Goal: Information Seeking & Learning: Learn about a topic

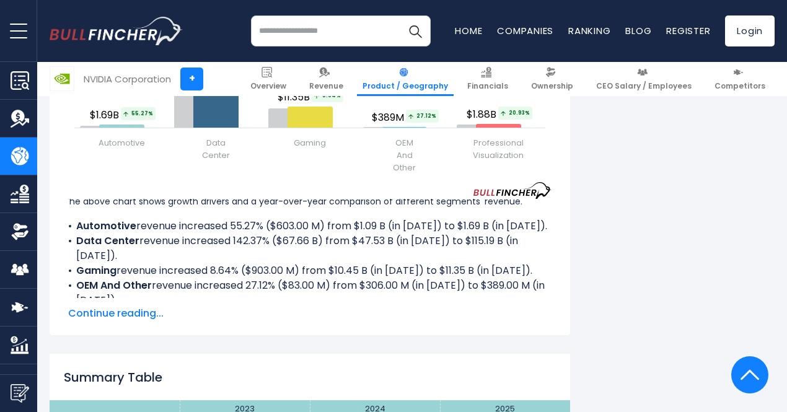
scroll to position [1734, 0]
click at [128, 306] on span "Continue reading..." at bounding box center [309, 313] width 483 height 15
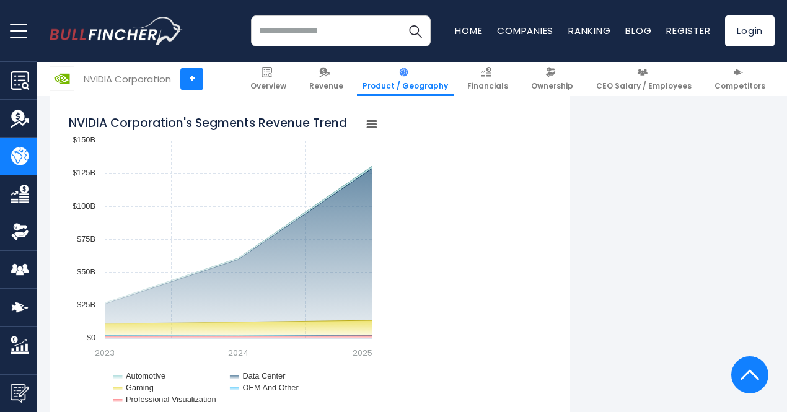
scroll to position [1040, 0]
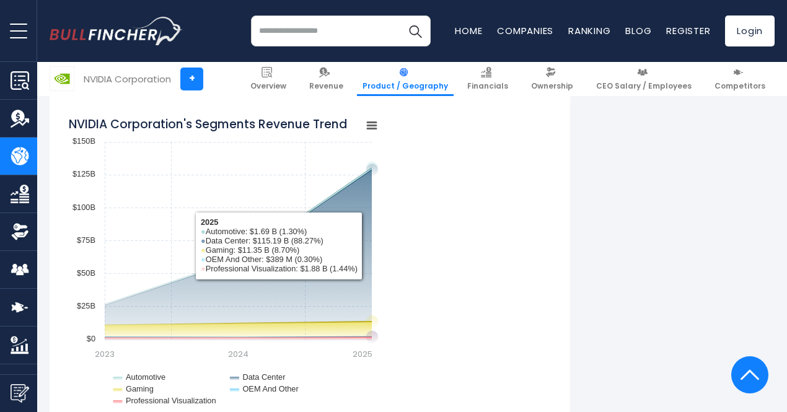
drag, startPoint x: 328, startPoint y: 263, endPoint x: 453, endPoint y: 314, distance: 134.3
click at [453, 314] on div "Created with Highcharts 12.1.2 Chart context menu NVIDIA Corporation's Segments…" at bounding box center [309, 264] width 483 height 310
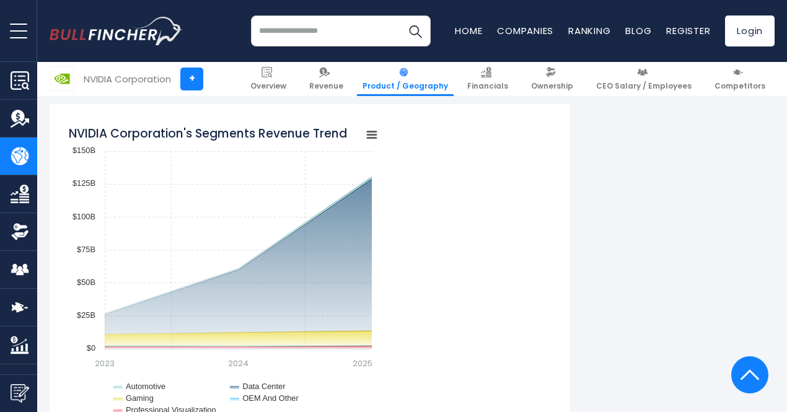
scroll to position [1024, 0]
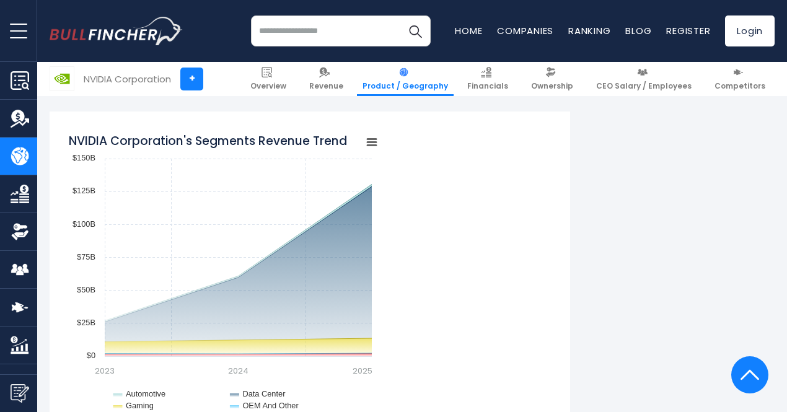
click at [366, 144] on rect "NVIDIA Corporation's Segments Revenue Trend" at bounding box center [371, 142] width 17 height 17
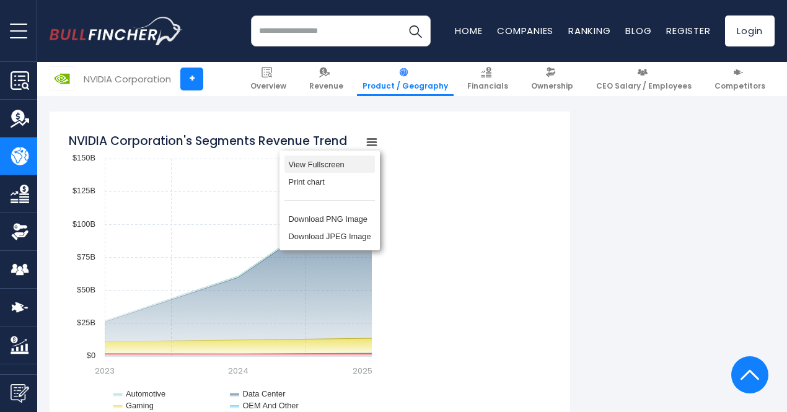
click at [310, 165] on li "View Fullscreen" at bounding box center [329, 164] width 90 height 17
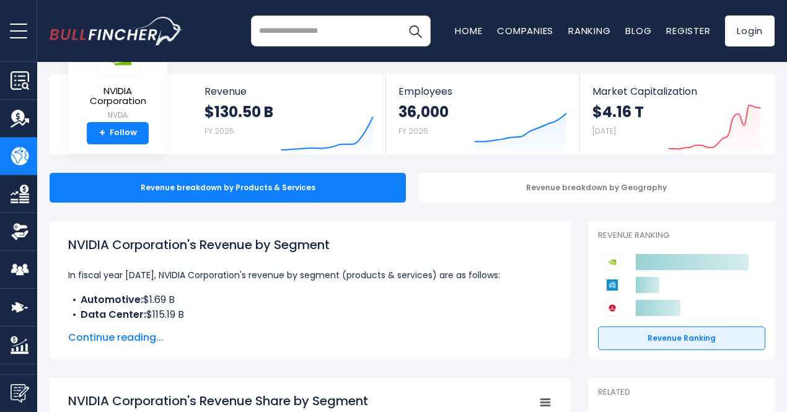
scroll to position [0, 0]
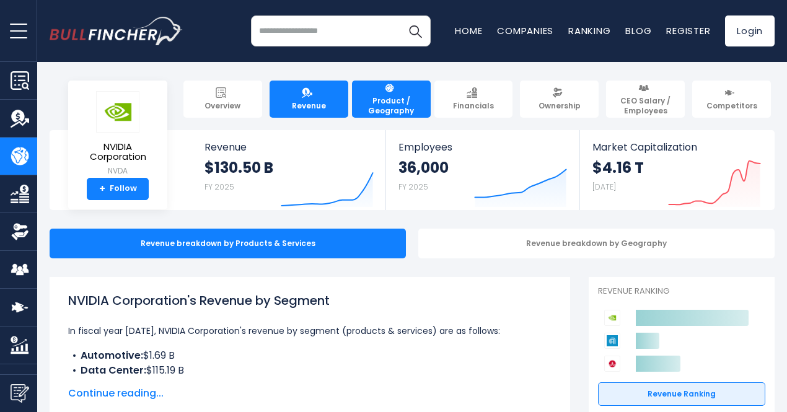
click at [316, 91] on link "Revenue" at bounding box center [309, 99] width 79 height 37
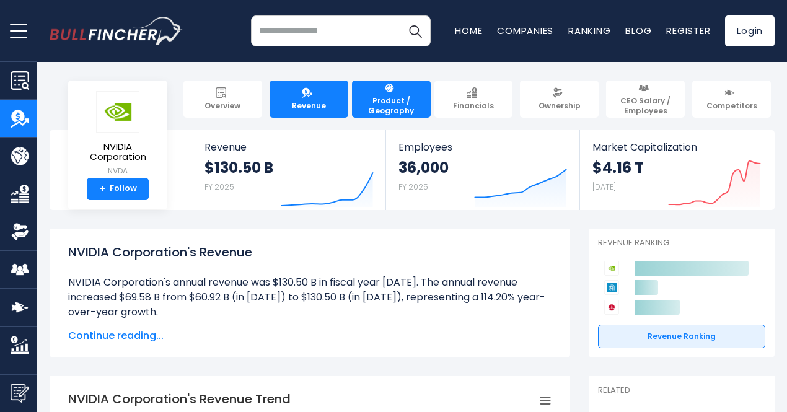
click at [392, 89] on link "Product / Geography" at bounding box center [391, 99] width 79 height 37
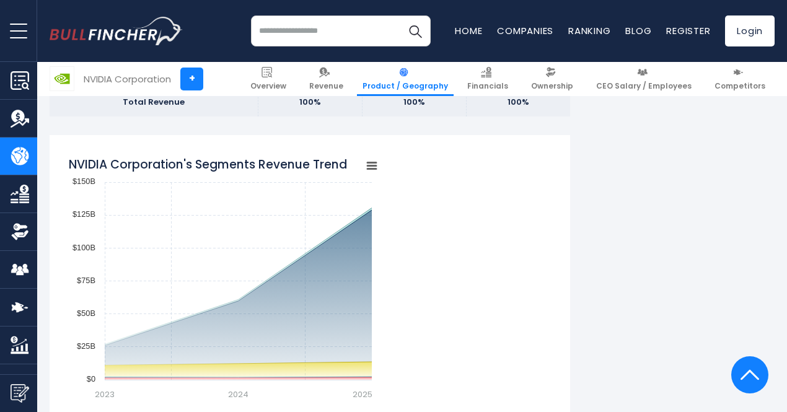
scroll to position [1001, 0]
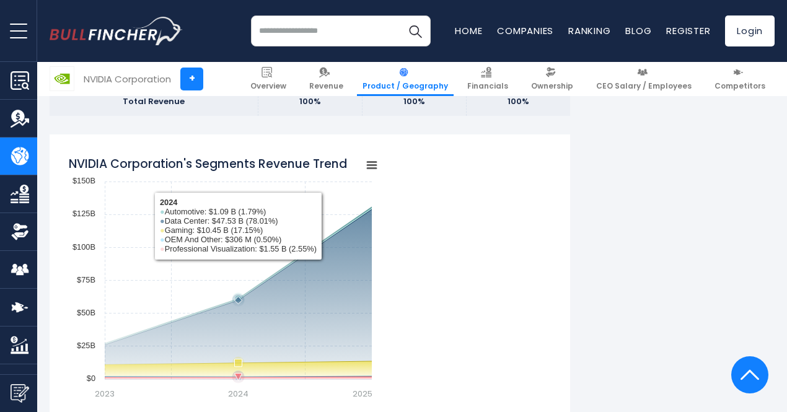
drag, startPoint x: 57, startPoint y: 163, endPoint x: 345, endPoint y: 178, distance: 287.9
click at [271, 193] on div "NVIDIA Corporation's Segments Revenue Trend Created with Highcharts 12.1.2 Char…" at bounding box center [310, 353] width 521 height 438
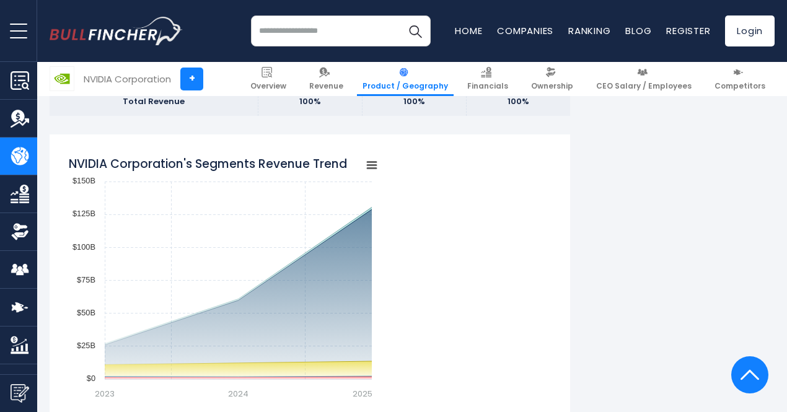
click at [338, 165] on rect "NVIDIA Corporation's Segments Revenue Trend" at bounding box center [223, 304] width 310 height 310
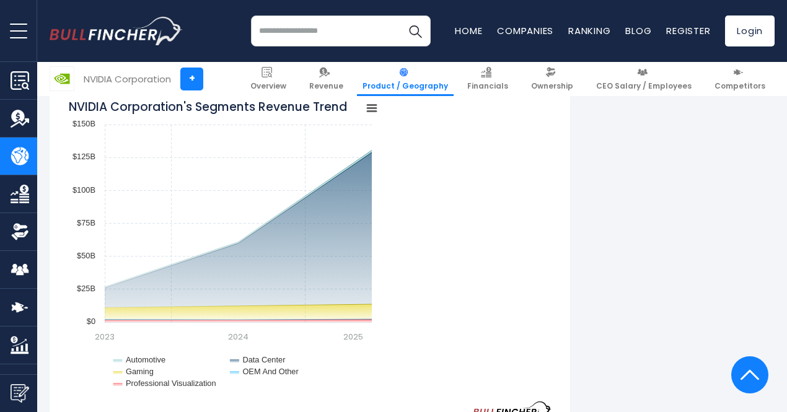
scroll to position [1058, 0]
click at [363, 112] on rect "NVIDIA Corporation's Segments Revenue Trend" at bounding box center [371, 107] width 17 height 17
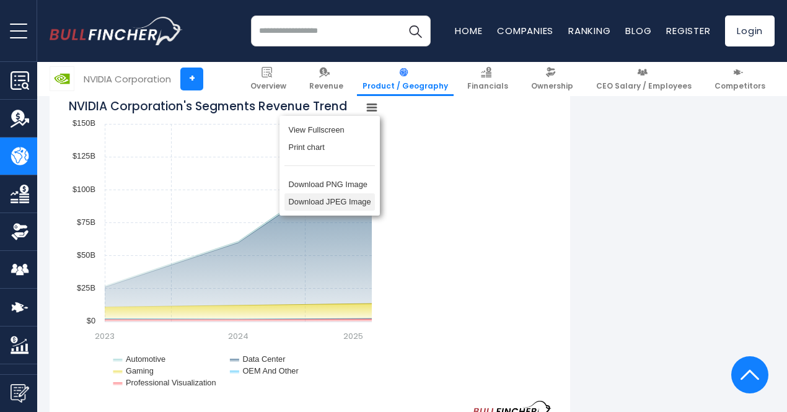
click at [335, 209] on li "Download JPEG Image" at bounding box center [329, 201] width 90 height 17
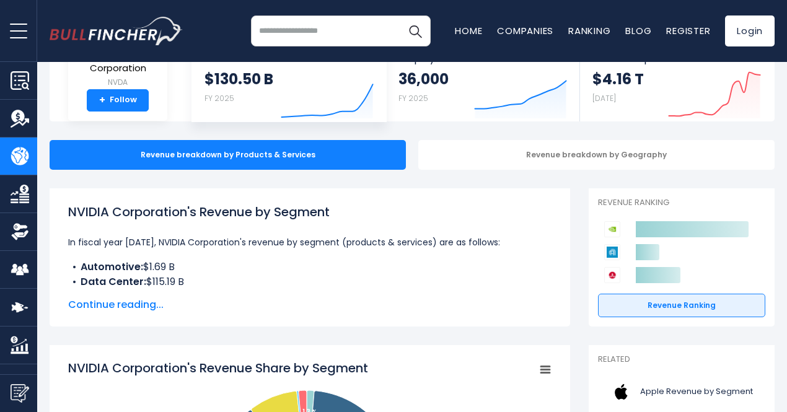
scroll to position [90, 0]
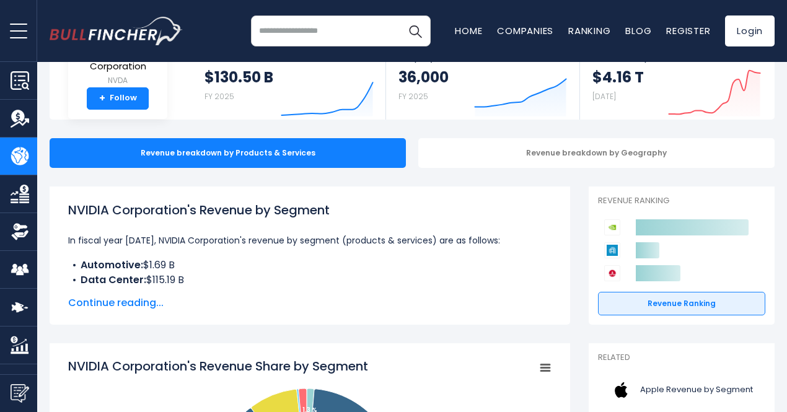
drag, startPoint x: 331, startPoint y: 210, endPoint x: 59, endPoint y: 204, distance: 272.1
click at [68, 204] on h1 "NVIDIA Corporation's Revenue by Segment" at bounding box center [309, 210] width 483 height 19
copy h1 "NVIDIA Corporation's Revenue by Segment"
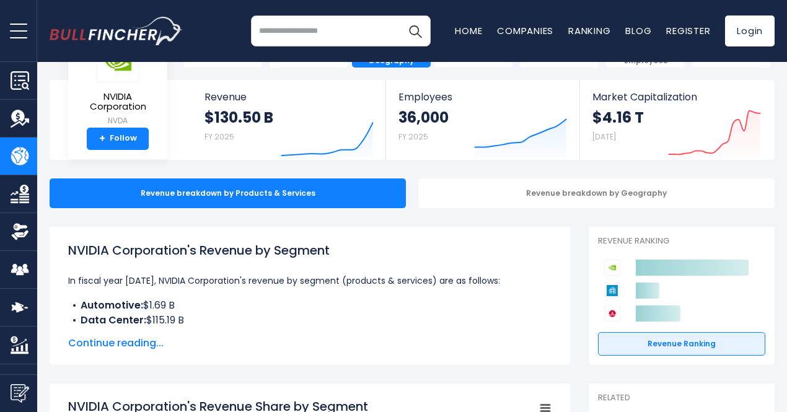
scroll to position [0, 0]
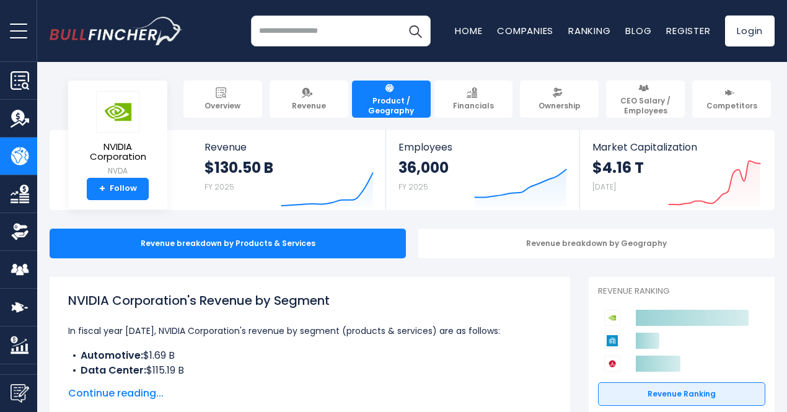
click at [211, 49] on div "Recent searches Trending searches Apple Overview" at bounding box center [412, 31] width 725 height 62
